Goal: Transaction & Acquisition: Purchase product/service

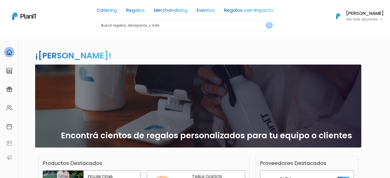
click at [134, 25] on input "text" at bounding box center [185, 25] width 177 height 10
type input "remeras"
click at [265, 22] on button "submit" at bounding box center [268, 25] width 7 height 7
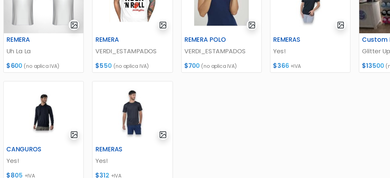
scroll to position [89, 0]
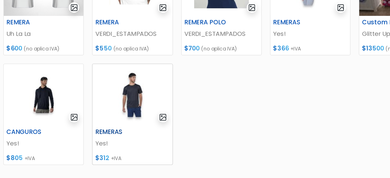
click at [131, 117] on img at bounding box center [133, 116] width 58 height 45
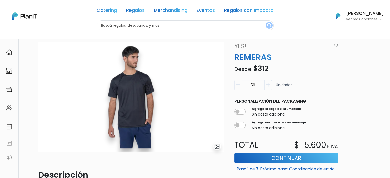
scroll to position [2, 0]
